Goal: Ask a question

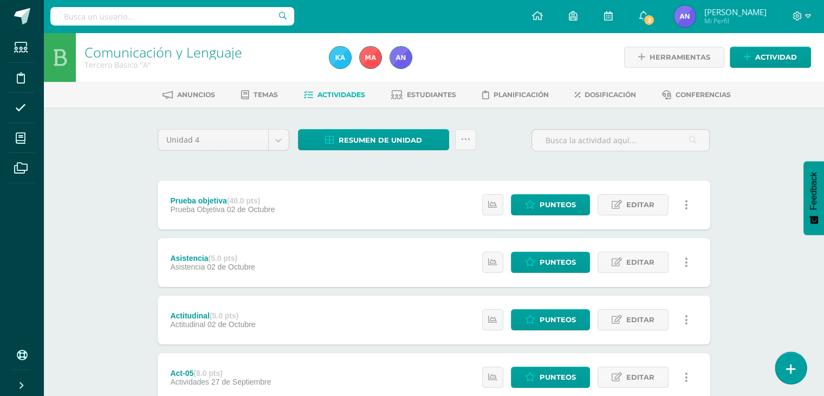
click at [778, 369] on link at bounding box center [791, 367] width 31 height 31
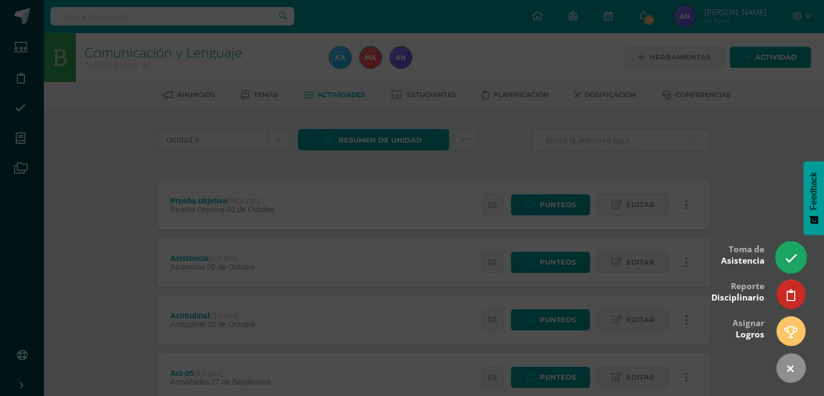
click at [790, 269] on link at bounding box center [791, 256] width 31 height 31
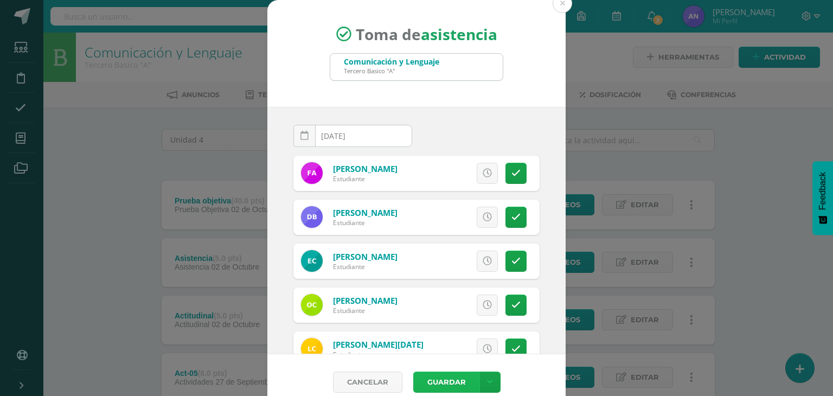
click at [441, 379] on button "Guardar" at bounding box center [446, 381] width 66 height 21
